Goal: Complete application form

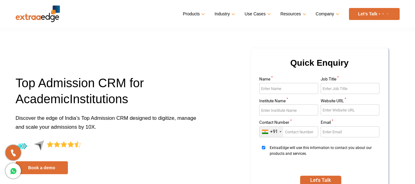
click at [274, 88] on input "Name *" at bounding box center [288, 88] width 59 height 11
type input "k"
type input "kaberee"
click at [340, 87] on input "Job Title *" at bounding box center [349, 88] width 59 height 11
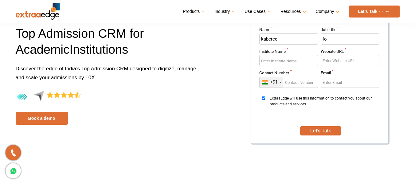
scroll to position [61, 0]
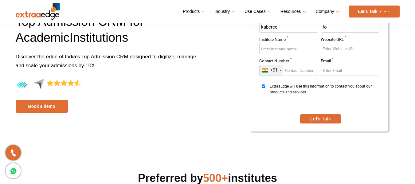
type input "fo"
click at [339, 47] on input "Website URL *" at bounding box center [349, 48] width 59 height 11
type input "www.kabereeacademy.org"
click at [342, 69] on input "Email *" at bounding box center [349, 70] width 59 height 11
type input "kabereek25@gmail.com"
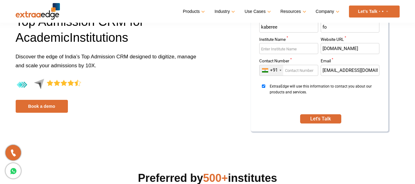
click at [297, 72] on input "Contact Number *" at bounding box center [288, 70] width 59 height 11
type input "9707134413"
click at [292, 48] on input "Institute Name *" at bounding box center [288, 48] width 59 height 11
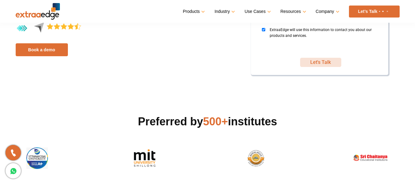
scroll to position [123, 0]
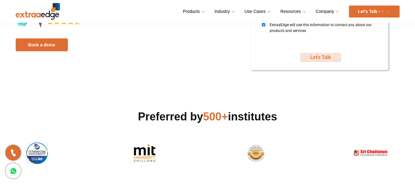
type input "kaberee academy"
click at [320, 58] on button "Let's Talk" at bounding box center [320, 57] width 41 height 9
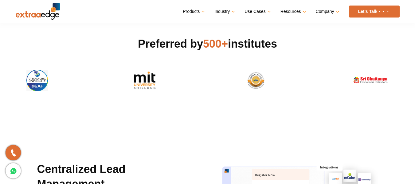
scroll to position [225, 0]
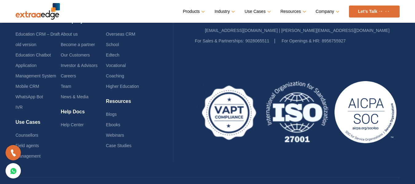
scroll to position [131, 0]
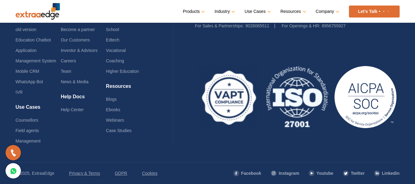
click at [12, 170] on icon at bounding box center [13, 170] width 7 height 9
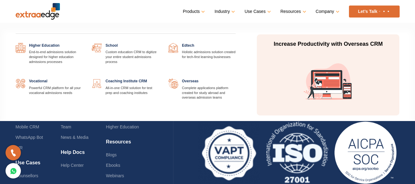
scroll to position [0, 0]
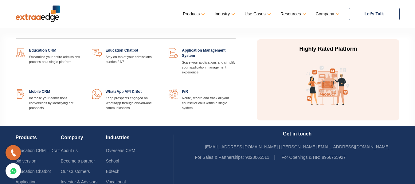
click at [199, 13] on link "Products" at bounding box center [193, 14] width 21 height 9
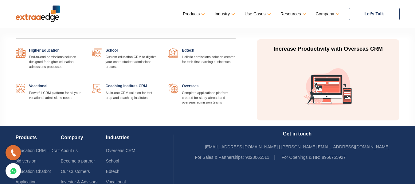
click at [231, 12] on link "Industry" at bounding box center [223, 14] width 19 height 9
